Goal: Task Accomplishment & Management: Manage account settings

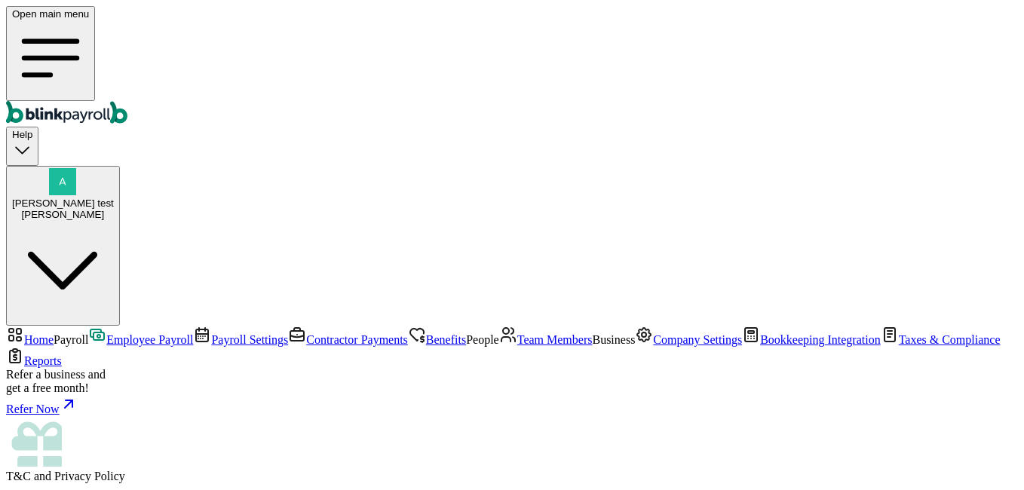
click at [114, 209] on div "[PERSON_NAME]" at bounding box center [63, 214] width 102 height 11
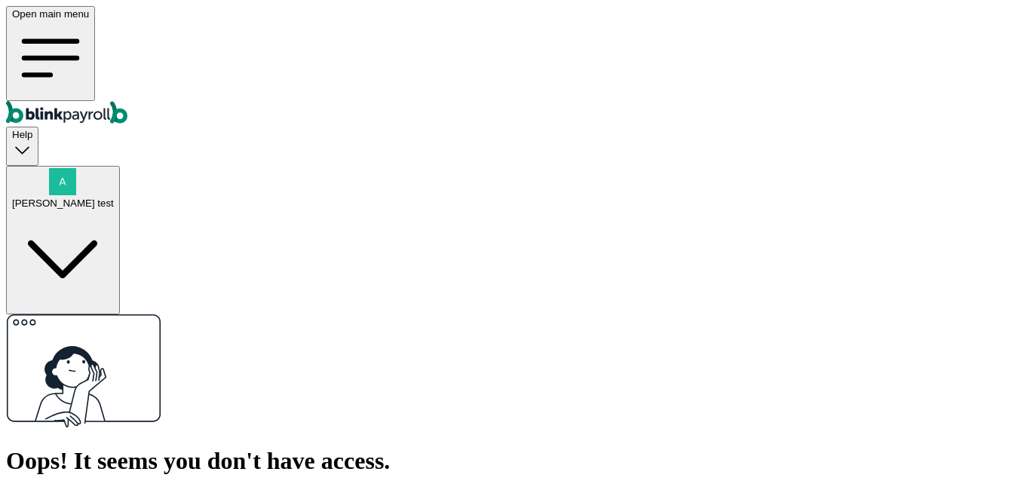
drag, startPoint x: 565, startPoint y: 239, endPoint x: 611, endPoint y: 236, distance: 46.1
drag, startPoint x: 599, startPoint y: 239, endPoint x: 566, endPoint y: 239, distance: 33.2
click at [274, 489] on span "a@a.cc" at bounding box center [216, 497] width 115 height 13
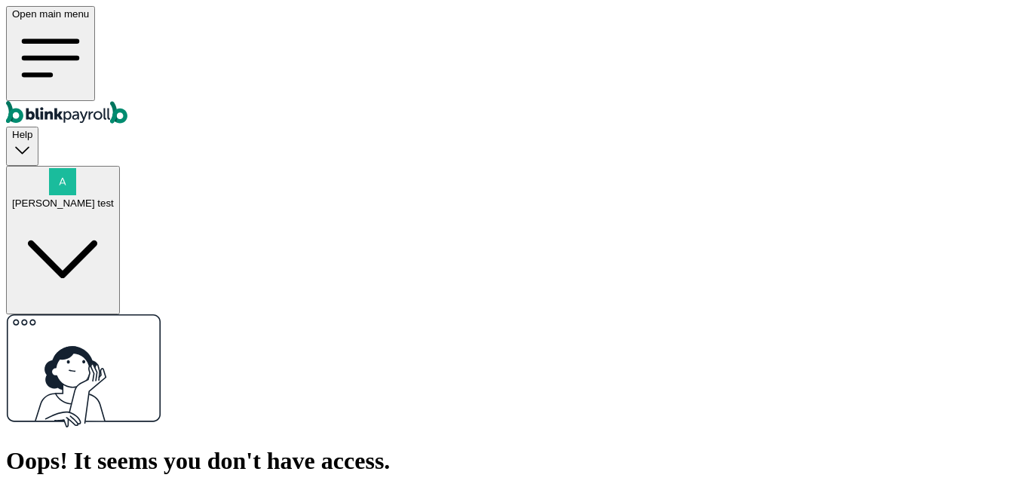
copy span "a@a.cc"
drag, startPoint x: 412, startPoint y: 321, endPoint x: 492, endPoint y: 328, distance: 79.5
drag, startPoint x: 492, startPoint y: 328, endPoint x: 475, endPoint y: 388, distance: 62.6
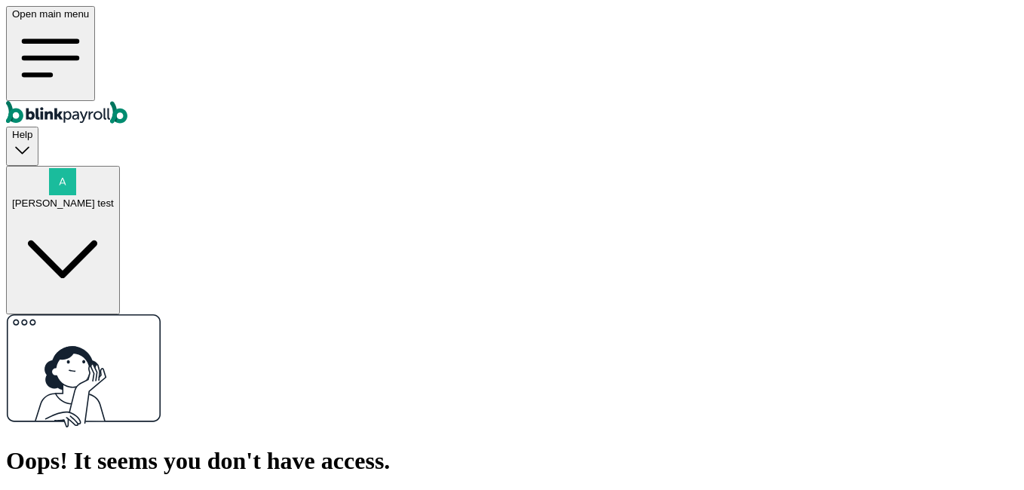
click at [475, 388] on html "Open main menu Help Branko test Oops! It seems you don't have access. You're cu…" at bounding box center [512, 324] width 1024 height 648
drag, startPoint x: 453, startPoint y: 342, endPoint x: 413, endPoint y: 321, distance: 45.2
drag, startPoint x: 413, startPoint y: 321, endPoint x: 468, endPoint y: 397, distance: 94.0
click at [472, 403] on html "Open main menu Help Branko test Oops! It seems you don't have access. You're cu…" at bounding box center [512, 324] width 1024 height 648
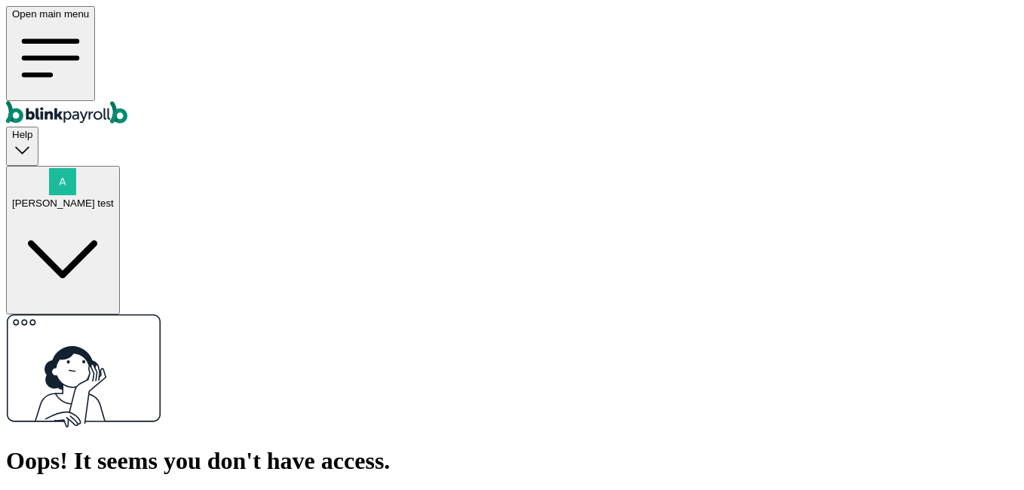
drag, startPoint x: 455, startPoint y: 345, endPoint x: 414, endPoint y: 327, distance: 44.9
click at [466, 415] on html "Open main menu Help Branko test Oops! It seems you don't have access. You're cu…" at bounding box center [512, 324] width 1024 height 648
drag, startPoint x: 480, startPoint y: 321, endPoint x: 410, endPoint y: 327, distance: 70.4
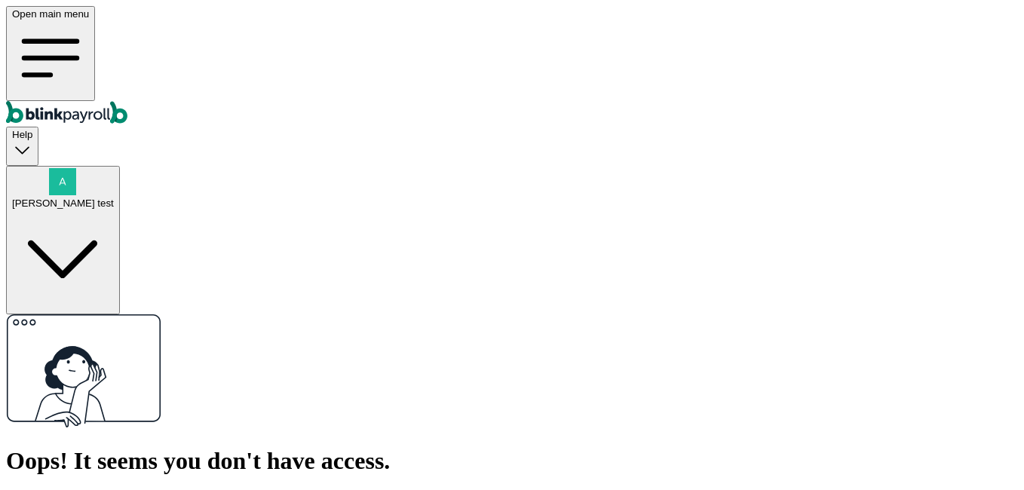
click at [522, 369] on div "Oops! It seems you don't have access. You're currently logged in with a@a.cc . …" at bounding box center [512, 478] width 1012 height 328
